Goal: Transaction & Acquisition: Purchase product/service

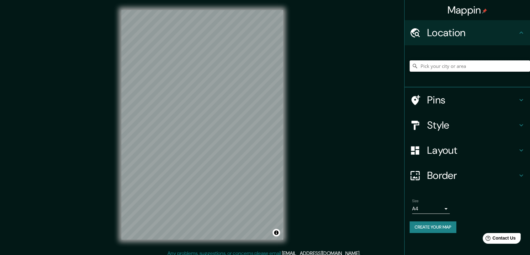
click at [444, 68] on input "Pick your city or area" at bounding box center [470, 65] width 121 height 11
click at [452, 64] on input "[STREET_ADDRESS]" at bounding box center [470, 65] width 121 height 11
type input "[STREET_ADDRESS]"
click at [527, 65] on icon "Clear" at bounding box center [525, 65] width 5 height 5
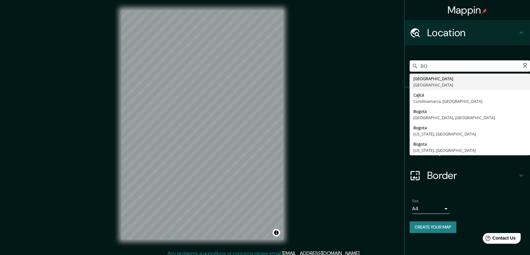
type input "B"
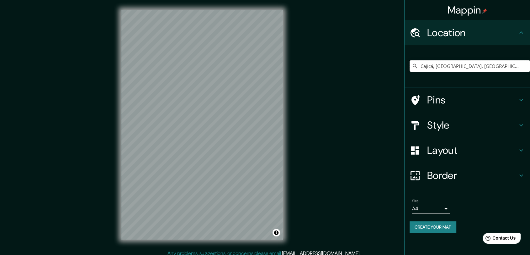
type input "Cajicá, [GEOGRAPHIC_DATA], [GEOGRAPHIC_DATA]"
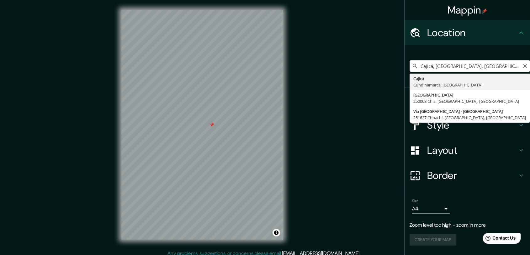
click at [433, 67] on input "Cajicá, [GEOGRAPHIC_DATA], [GEOGRAPHIC_DATA]" at bounding box center [470, 65] width 121 height 11
click at [434, 67] on input "Cajicá, [GEOGRAPHIC_DATA], [GEOGRAPHIC_DATA]" at bounding box center [470, 65] width 121 height 11
click at [524, 67] on icon "Clear" at bounding box center [526, 66] width 4 height 4
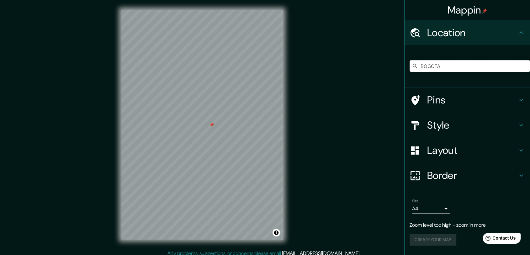
drag, startPoint x: 421, startPoint y: 78, endPoint x: 381, endPoint y: 94, distance: 43.5
click at [381, 94] on div "Mappin Location BOGOTA Pins Style Layout Border Choose a border. Hint : you can…" at bounding box center [265, 129] width 530 height 259
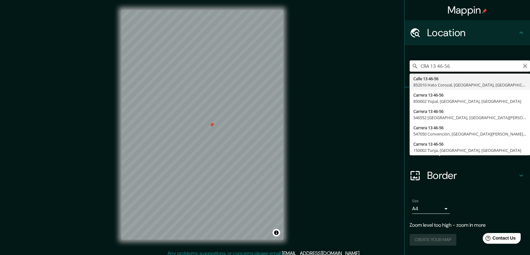
type input "CRA 13 46-56"
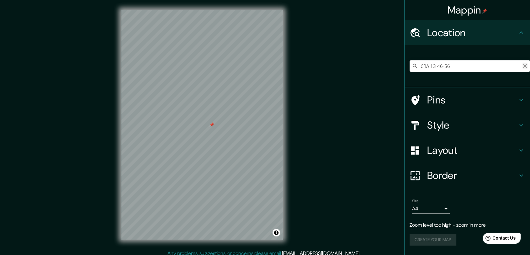
click at [524, 62] on button "Clear" at bounding box center [525, 65] width 5 height 6
paste input "[STREET_ADDRESS]"
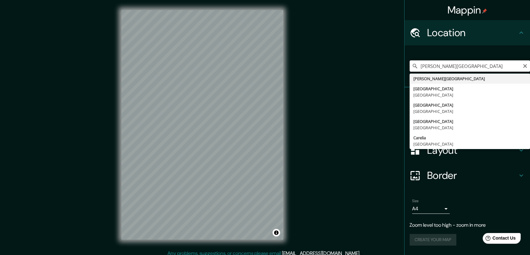
click at [448, 67] on input "[PERSON_NAME][GEOGRAPHIC_DATA]" at bounding box center [470, 65] width 121 height 11
click at [452, 68] on input "[PERSON_NAME][GEOGRAPHIC_DATA]" at bounding box center [470, 65] width 121 height 11
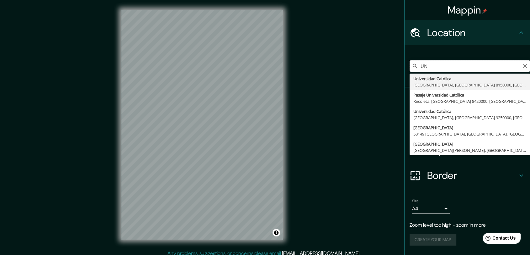
type input "U"
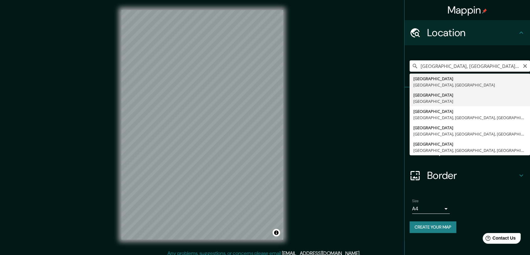
type input "[GEOGRAPHIC_DATA], [GEOGRAPHIC_DATA]"
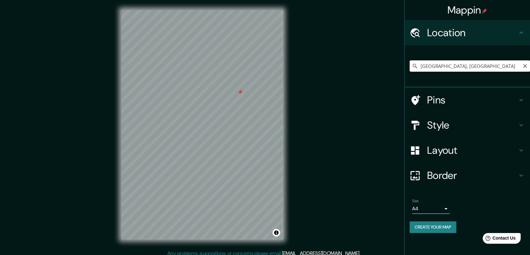
click at [433, 66] on input "[GEOGRAPHIC_DATA], [GEOGRAPHIC_DATA]" at bounding box center [470, 65] width 121 height 11
click at [208, 174] on div at bounding box center [209, 172] width 5 height 5
click at [207, 174] on div at bounding box center [209, 172] width 5 height 5
click at [202, 172] on div at bounding box center [204, 169] width 5 height 5
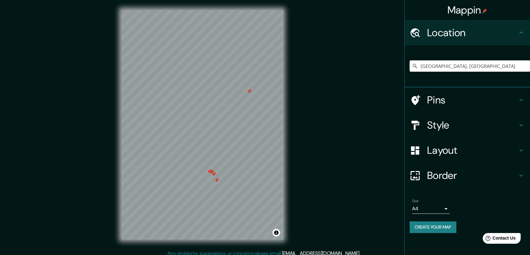
click at [209, 172] on div at bounding box center [211, 171] width 5 height 5
click at [208, 172] on div at bounding box center [209, 171] width 5 height 5
click at [211, 176] on div at bounding box center [213, 173] width 5 height 5
click at [213, 177] on div at bounding box center [215, 175] width 5 height 5
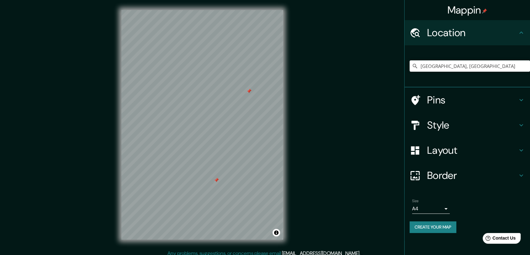
click at [215, 181] on div at bounding box center [216, 179] width 5 height 5
click at [249, 92] on div at bounding box center [249, 91] width 5 height 5
click at [468, 70] on input "[GEOGRAPHIC_DATA], [GEOGRAPHIC_DATA]" at bounding box center [470, 65] width 121 height 11
click at [434, 67] on input "[GEOGRAPHIC_DATA], [GEOGRAPHIC_DATA]" at bounding box center [470, 65] width 121 height 11
click at [451, 63] on input "[GEOGRAPHIC_DATA], [GEOGRAPHIC_DATA]" at bounding box center [470, 65] width 121 height 11
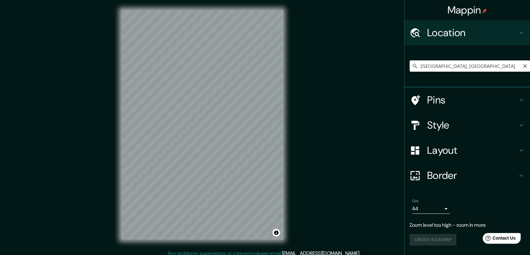
click at [451, 63] on input "[GEOGRAPHIC_DATA], [GEOGRAPHIC_DATA]" at bounding box center [470, 65] width 121 height 11
click at [470, 63] on input "[GEOGRAPHIC_DATA], [GEOGRAPHIC_DATA]" at bounding box center [470, 65] width 121 height 11
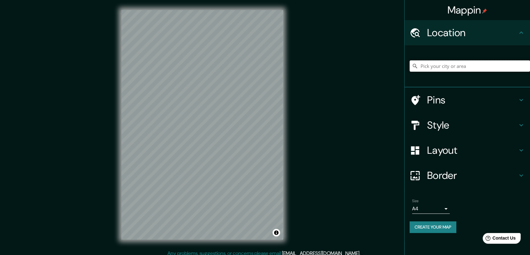
click at [426, 68] on input "Pick your city or area" at bounding box center [470, 65] width 121 height 11
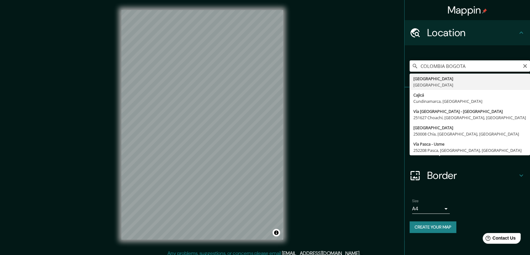
type input "[GEOGRAPHIC_DATA], [GEOGRAPHIC_DATA]"
